Goal: Information Seeking & Learning: Learn about a topic

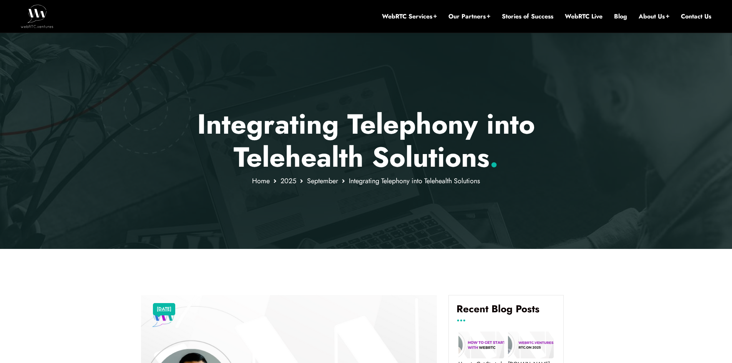
scroll to position [46, 0]
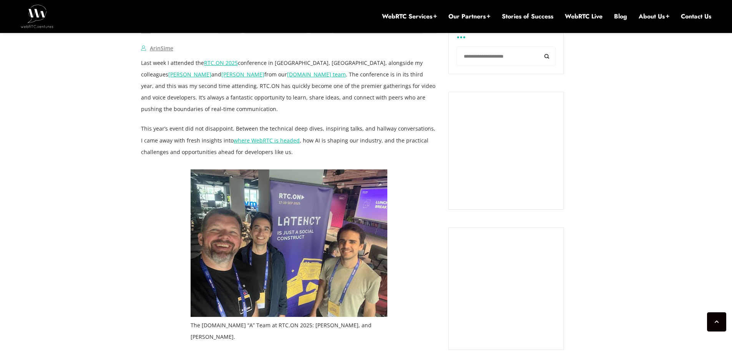
scroll to position [507, 0]
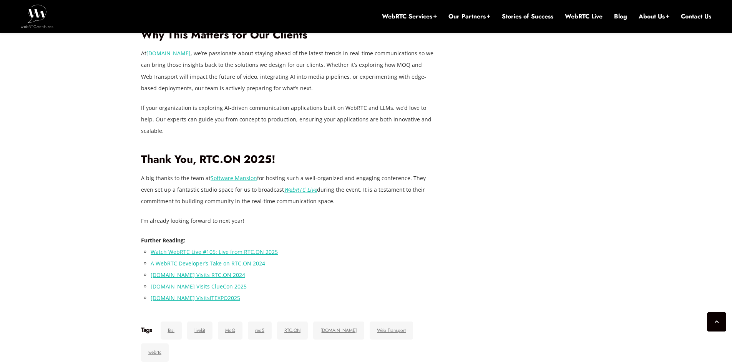
scroll to position [1198, 0]
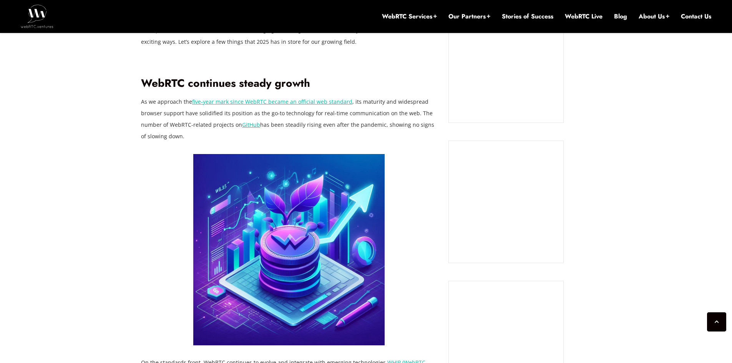
scroll to position [595, 0]
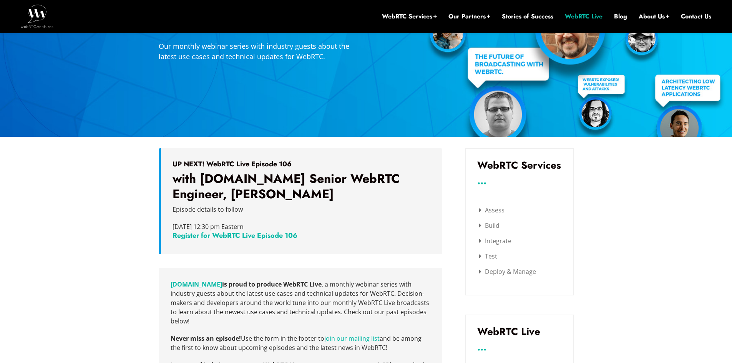
scroll to position [200, 0]
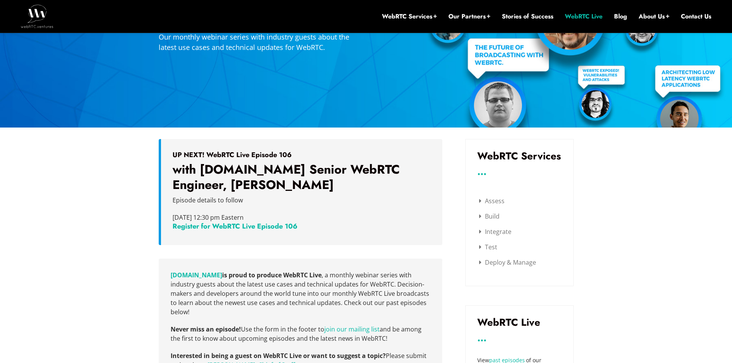
scroll to position [123, 0]
